Goal: Contribute content

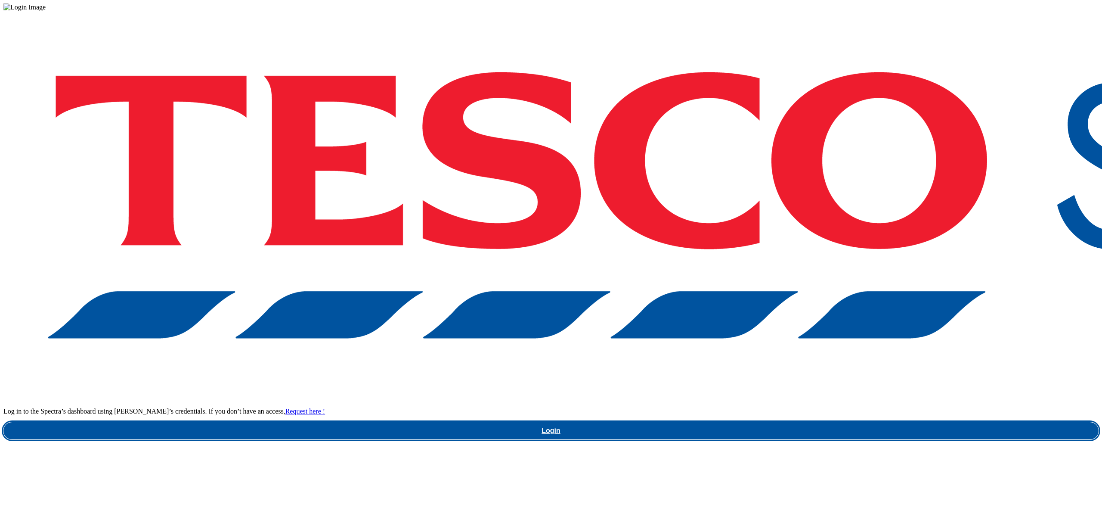
click at [804, 422] on link "Login" at bounding box center [550, 430] width 1095 height 17
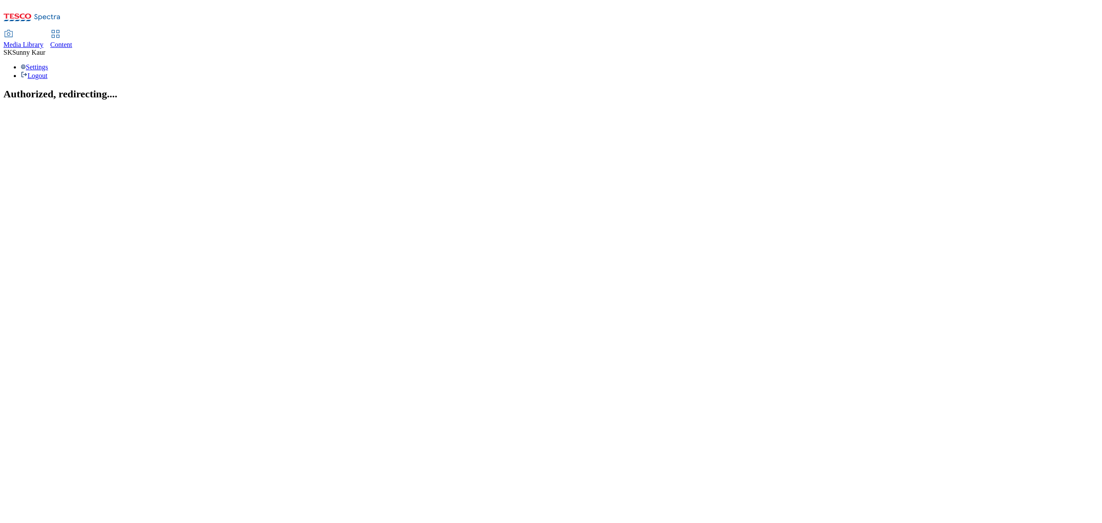
click at [43, 41] on span "Media Library" at bounding box center [23, 44] width 40 height 7
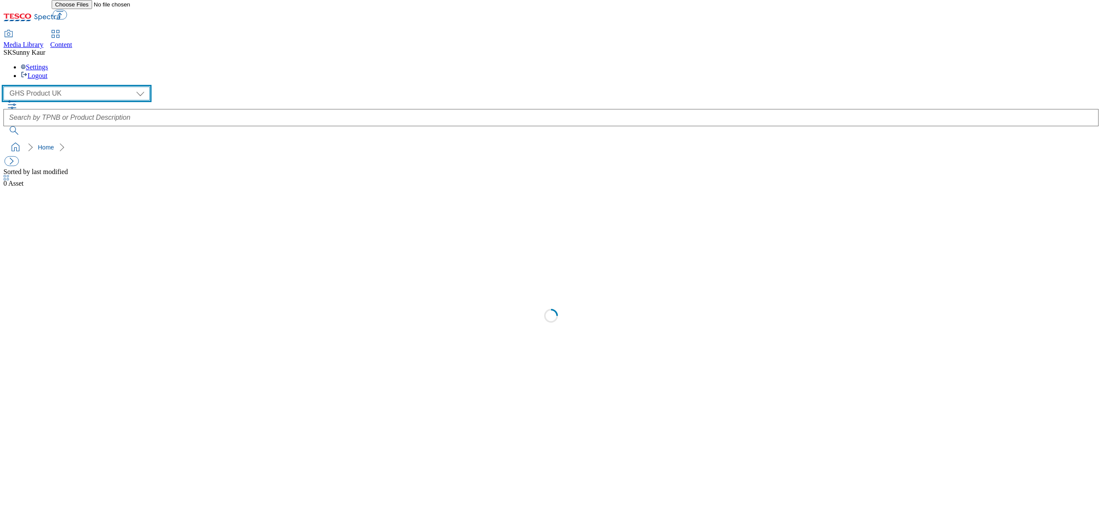
click at [76, 87] on select "Dotcom [GEOGRAPHIC_DATA] GHS Marketing [GEOGRAPHIC_DATA] GHS Product [GEOGRAPHI…" at bounding box center [76, 94] width 146 height 14
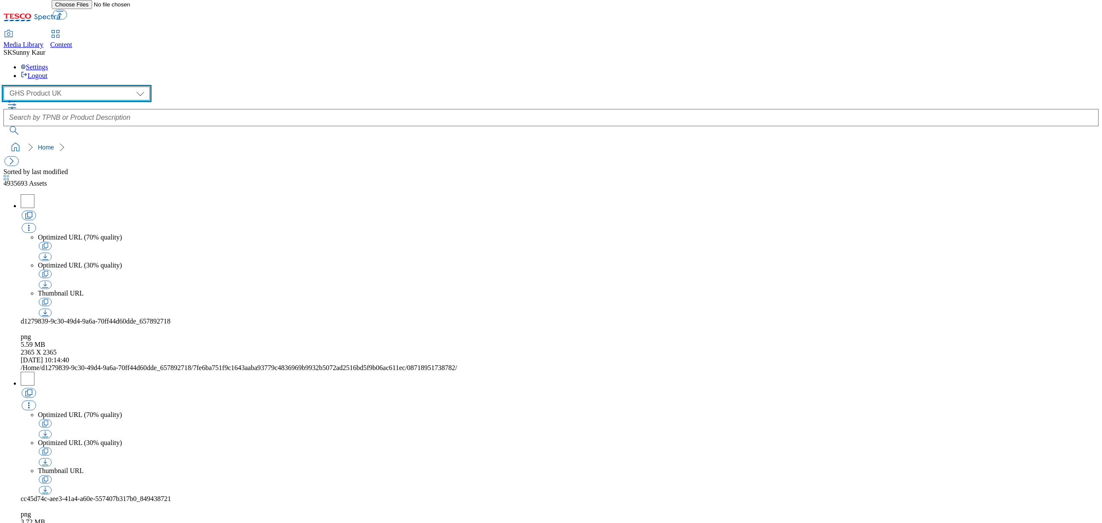
select select "flare-ourtesco"
click at [6, 87] on select "Dotcom [GEOGRAPHIC_DATA] GHS Marketing [GEOGRAPHIC_DATA] GHS Product [GEOGRAPHI…" at bounding box center [76, 94] width 146 height 14
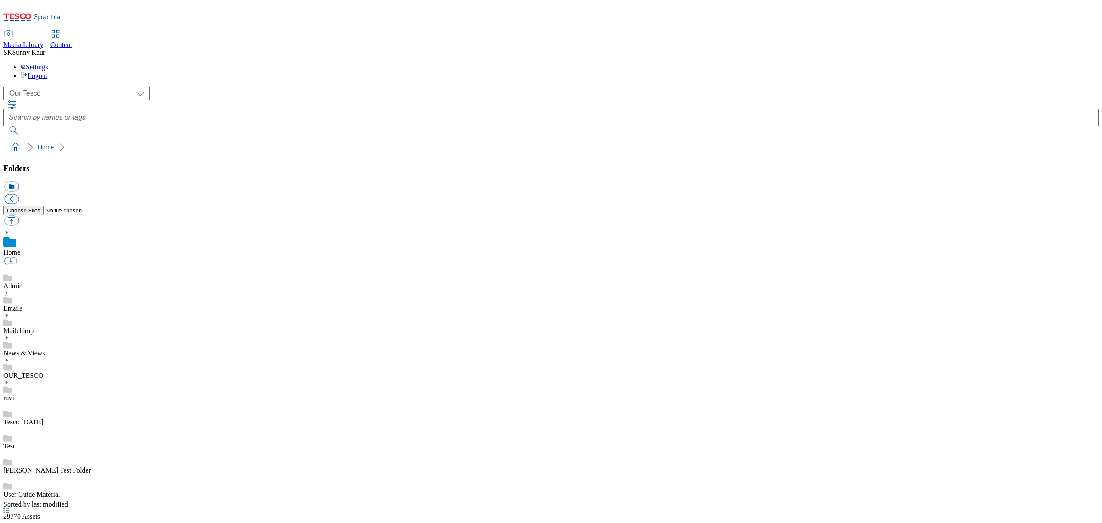
click at [25, 334] on div "News & Views" at bounding box center [550, 345] width 1095 height 22
click at [9, 325] on icon at bounding box center [6, 328] width 6 height 6
click at [22, 421] on link "Menus" at bounding box center [12, 424] width 19 height 7
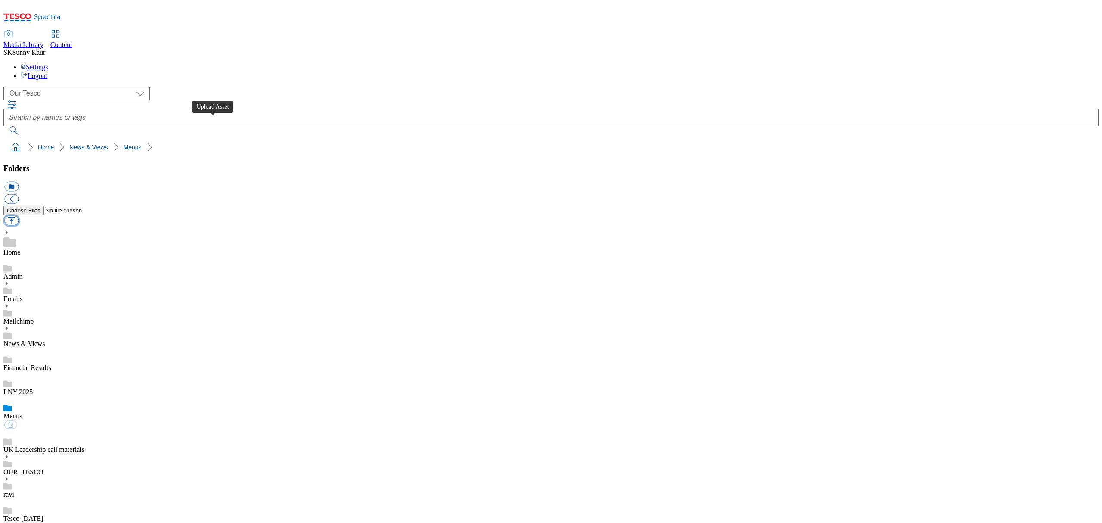
click at [19, 216] on button "button" at bounding box center [11, 221] width 14 height 10
type input "C:\fakepath\Street Food Menu 29092025.pdf"
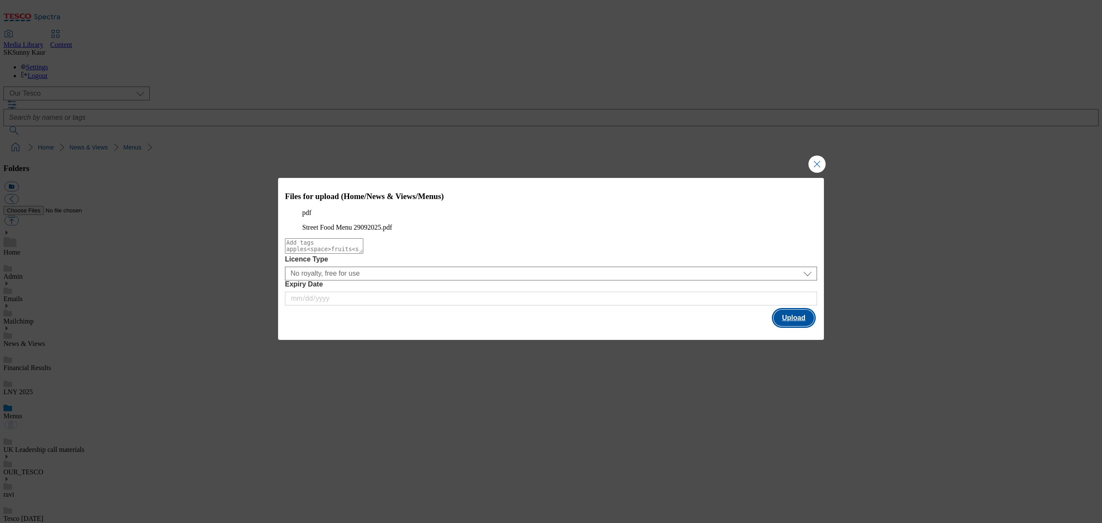
click at [792, 326] on button "Upload" at bounding box center [793, 317] width 40 height 16
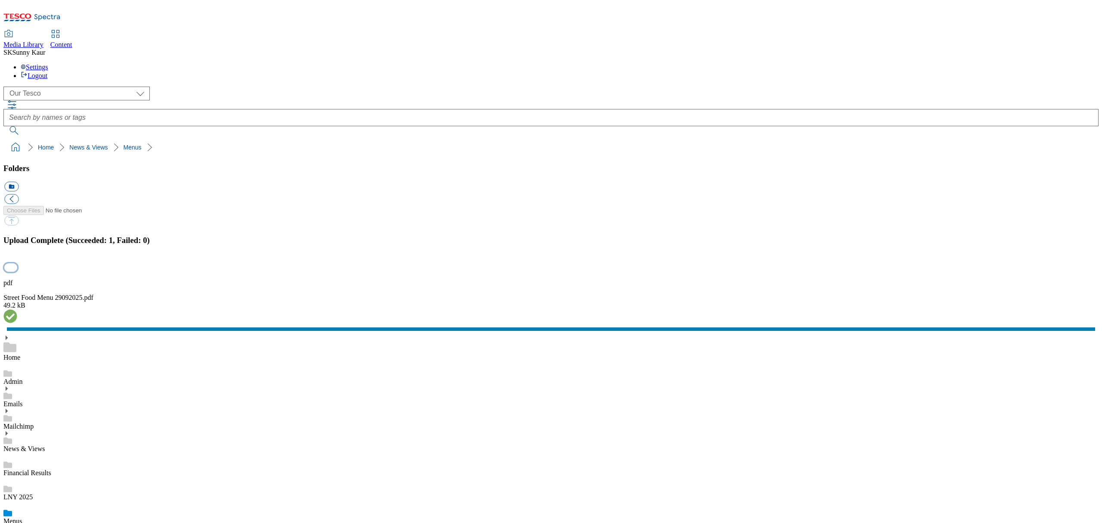
click at [17, 271] on button "button" at bounding box center [10, 267] width 13 height 8
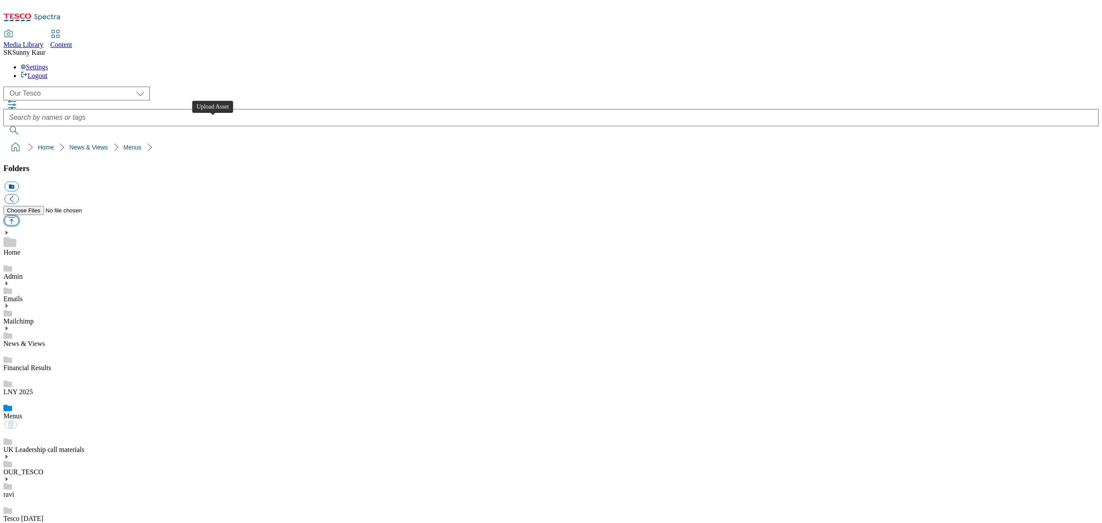
click at [19, 216] on button "button" at bounding box center [11, 221] width 14 height 10
